Goal: Information Seeking & Learning: Learn about a topic

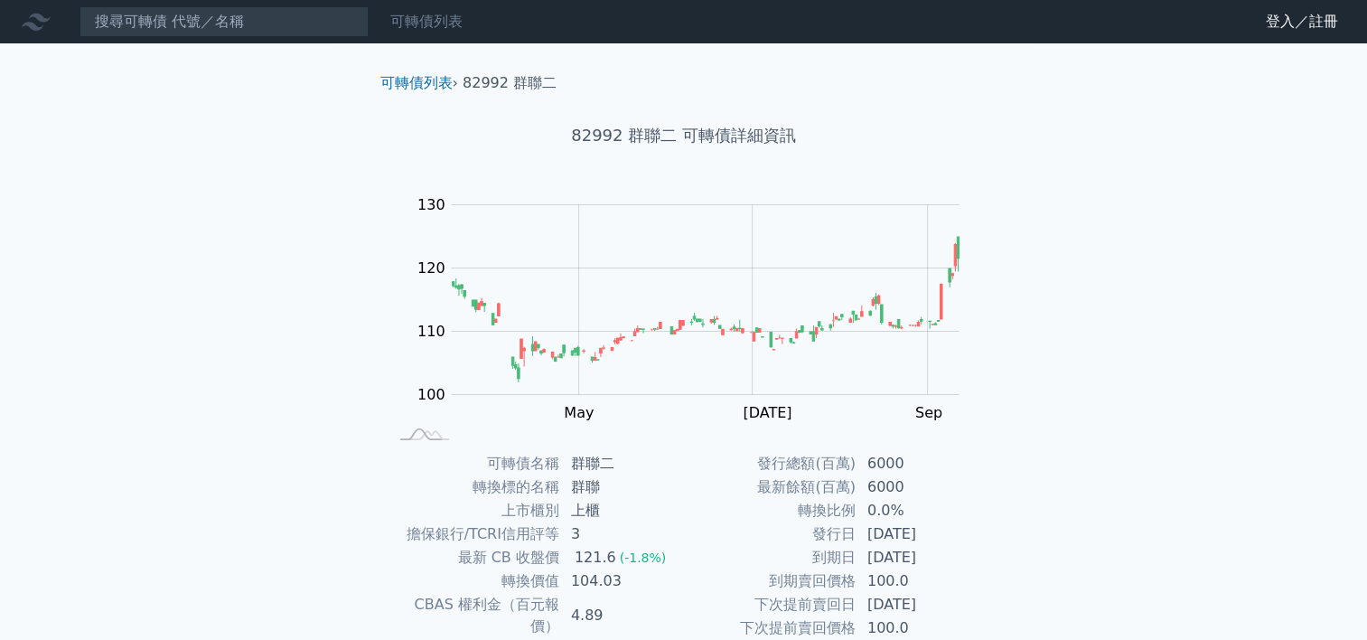
click at [428, 19] on link "可轉債列表" at bounding box center [426, 21] width 72 height 17
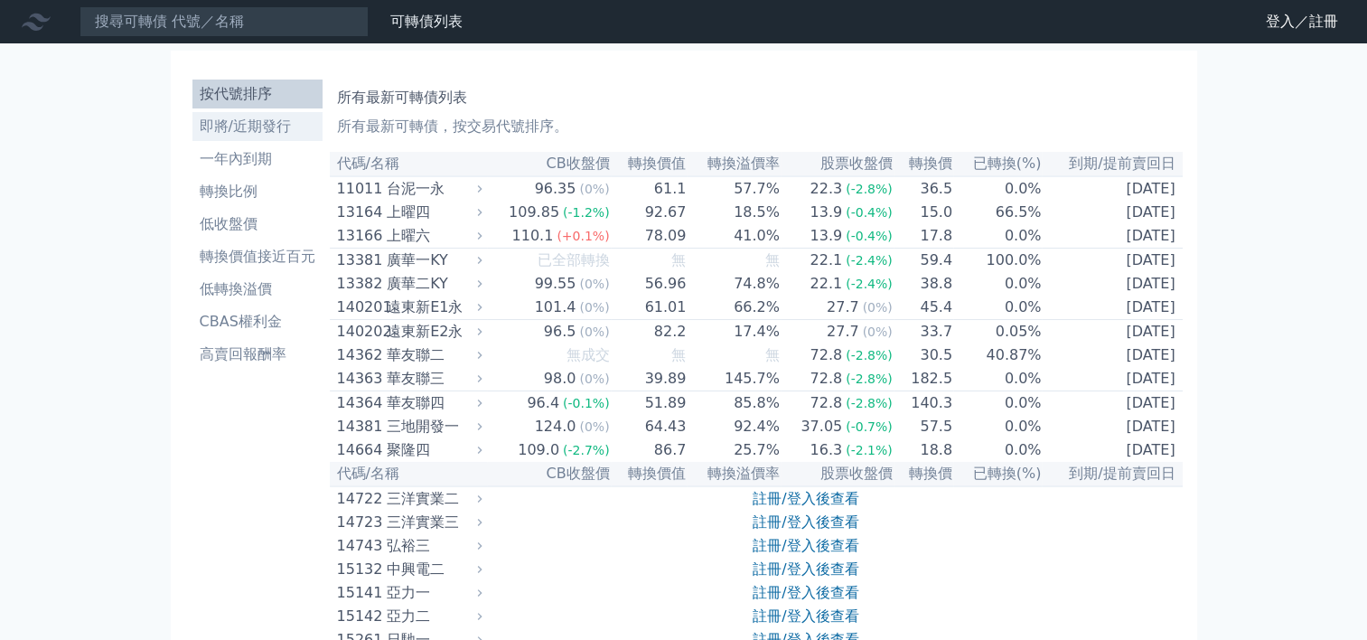
click at [281, 130] on li "即將/近期發行" at bounding box center [257, 127] width 130 height 22
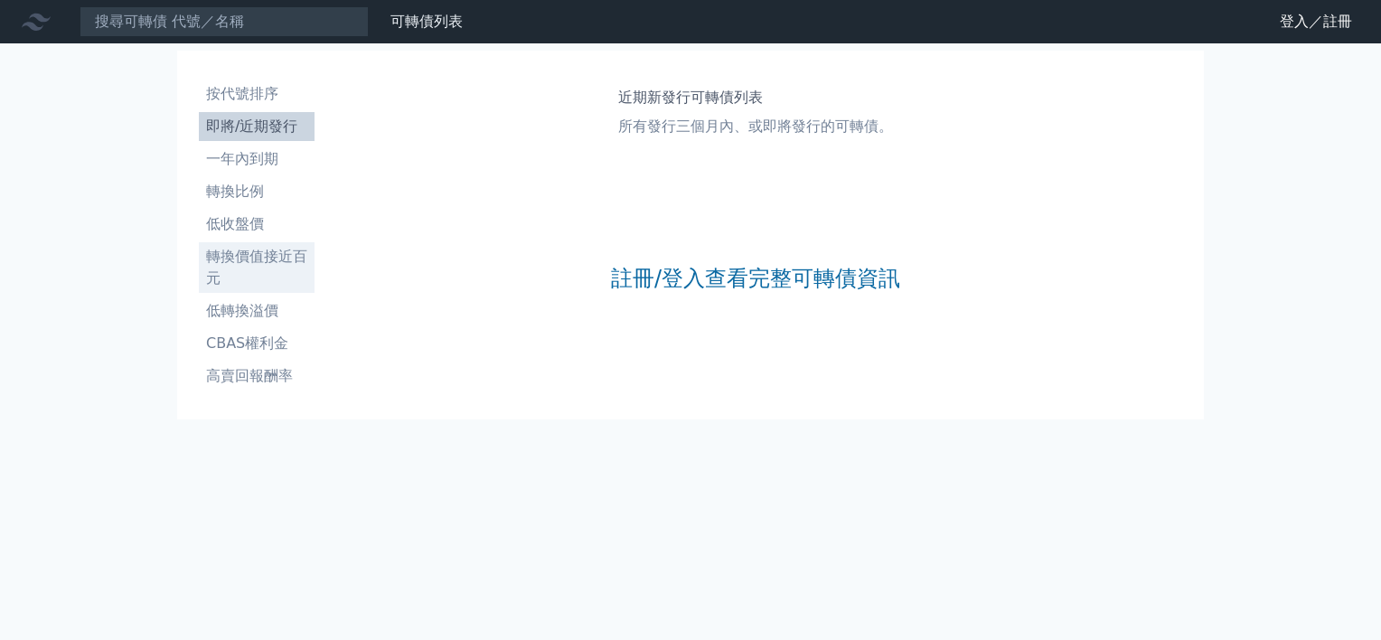
click at [278, 246] on li "轉換價值接近百元" at bounding box center [257, 267] width 116 height 43
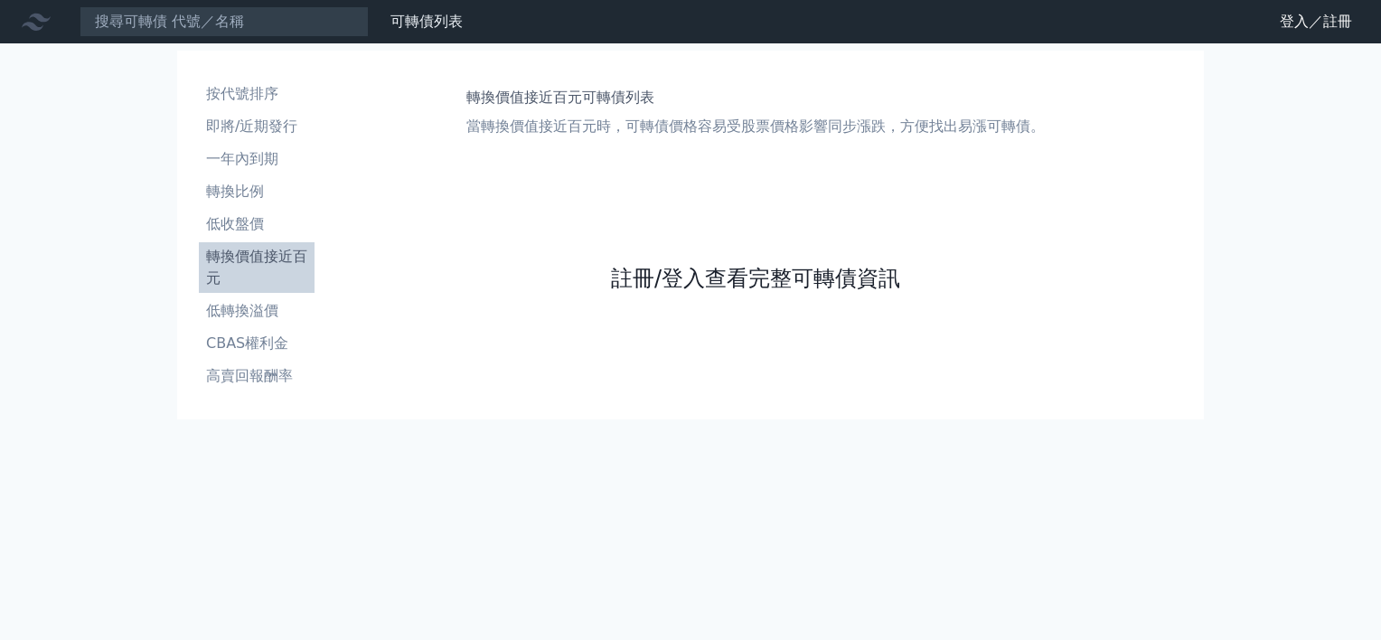
click at [744, 289] on link "註冊/登入查看完整可轉債資訊" at bounding box center [755, 278] width 289 height 29
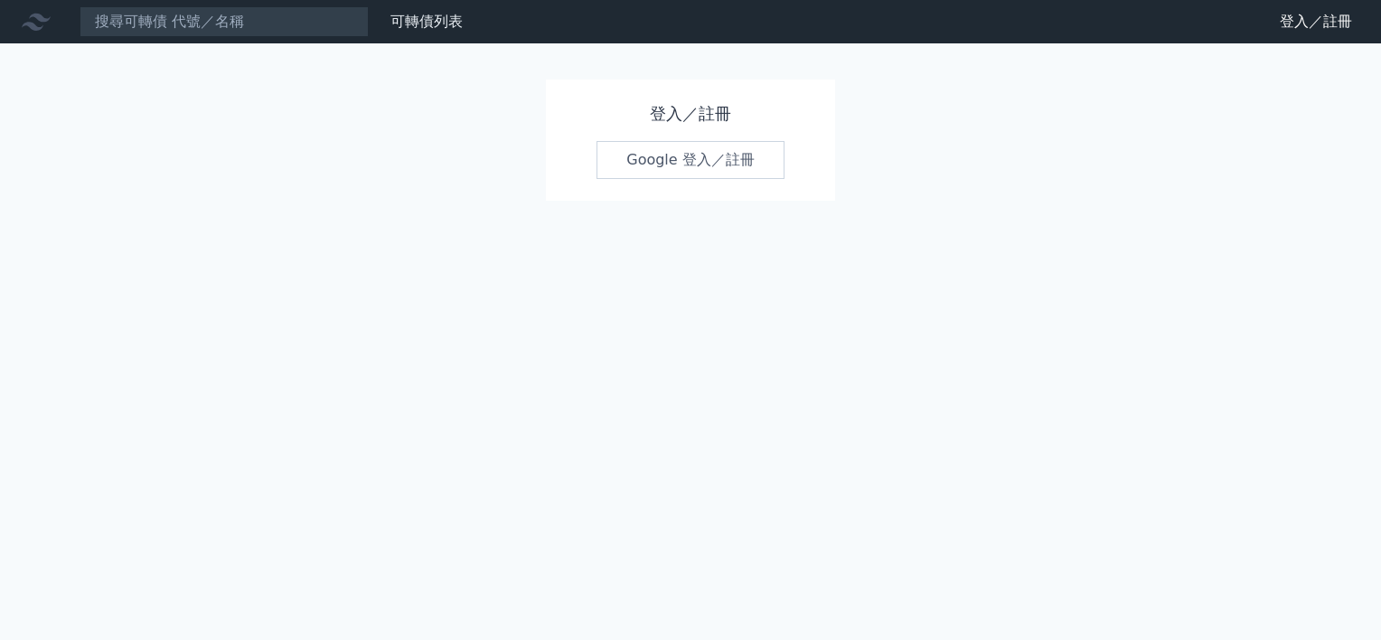
click at [707, 172] on link "Google 登入／註冊" at bounding box center [690, 160] width 188 height 38
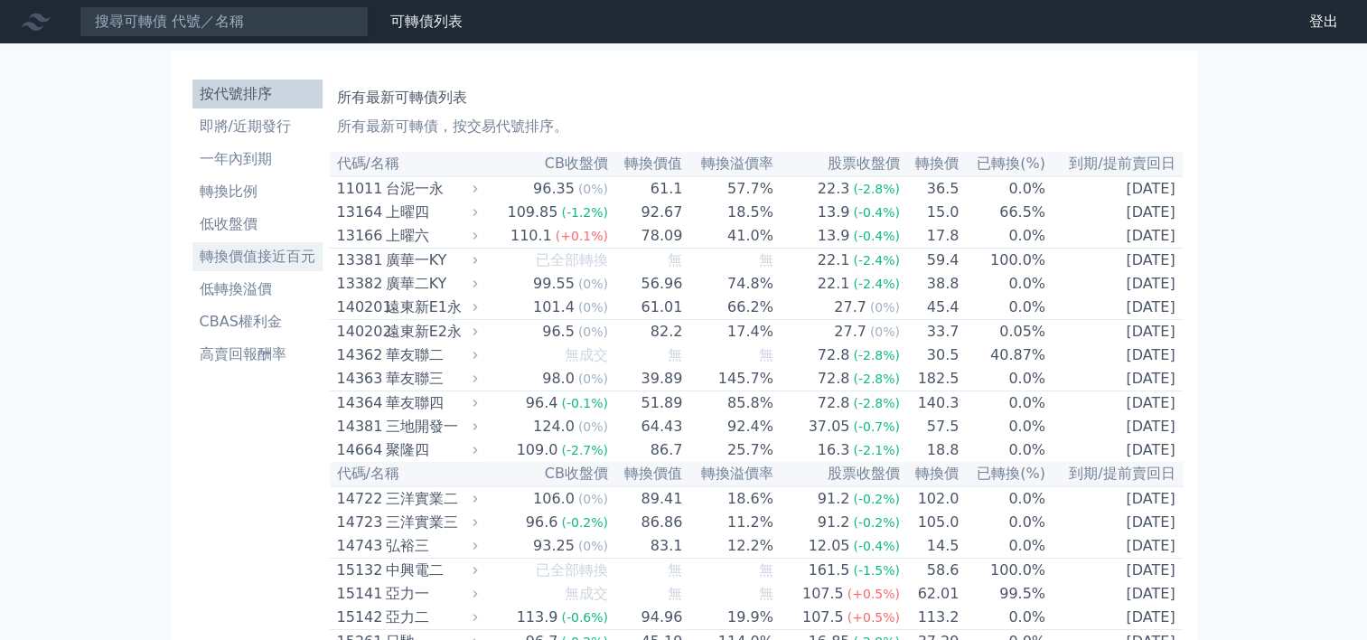
click at [242, 264] on li "轉換價值接近百元" at bounding box center [257, 257] width 130 height 22
